Goal: Navigation & Orientation: Find specific page/section

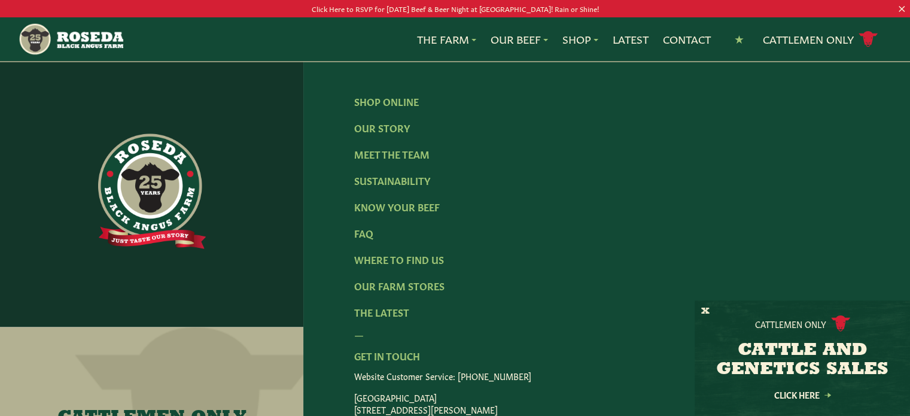
scroll to position [1941, 0]
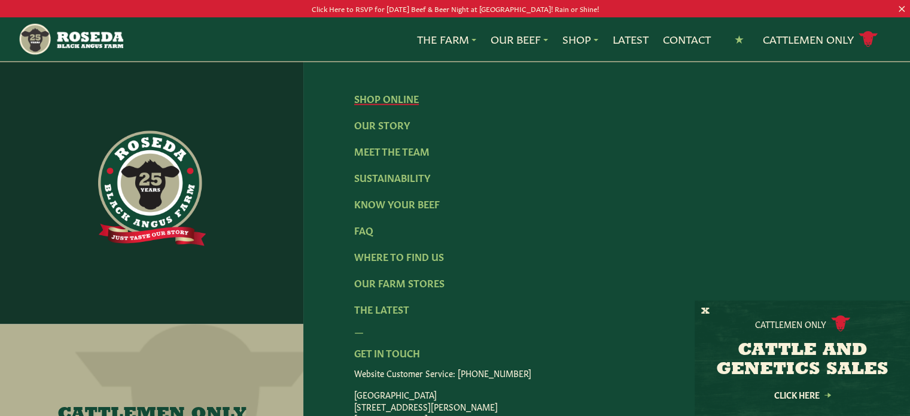
click at [380, 92] on link "Shop Online" at bounding box center [386, 98] width 65 height 13
click at [383, 144] on link "Meet The Team" at bounding box center [391, 150] width 75 height 13
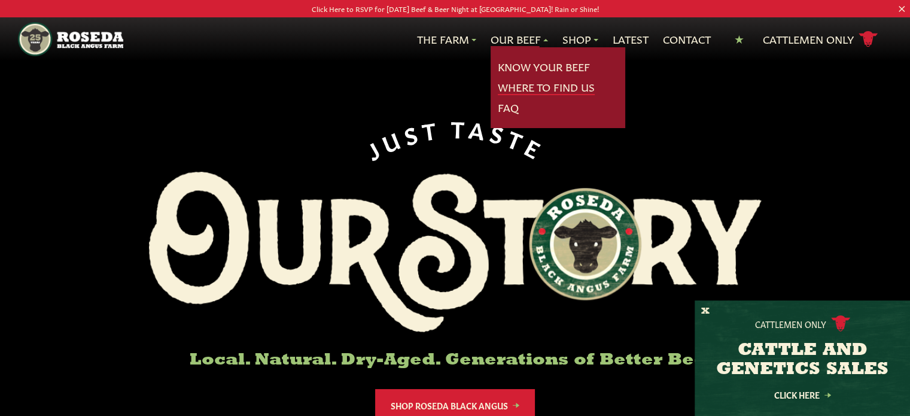
click at [519, 83] on link "Where To Find Us" at bounding box center [546, 88] width 97 height 16
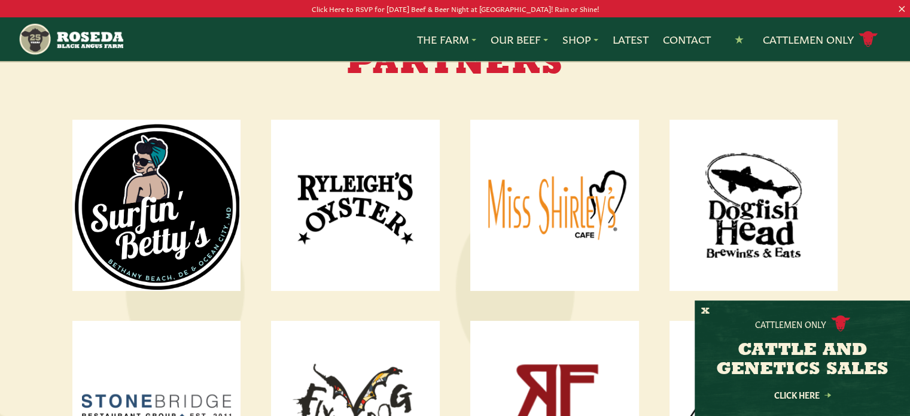
scroll to position [1519, 0]
